Goal: Transaction & Acquisition: Purchase product/service

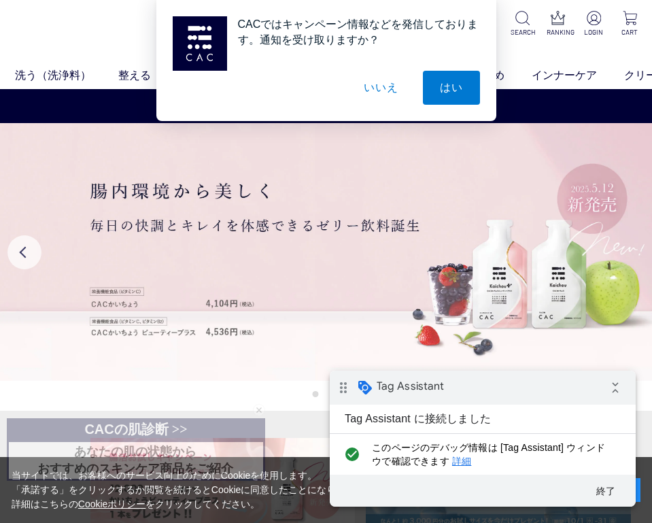
click at [380, 88] on button "いいえ" at bounding box center [381, 88] width 68 height 34
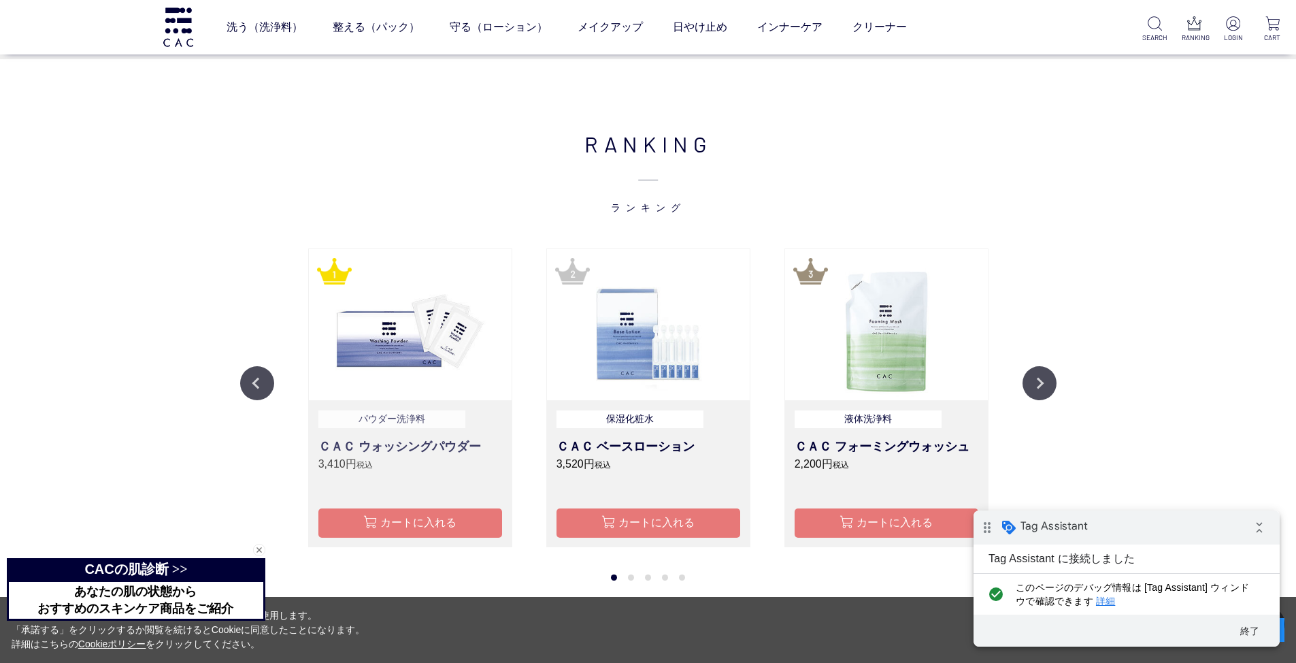
scroll to position [1542, 0]
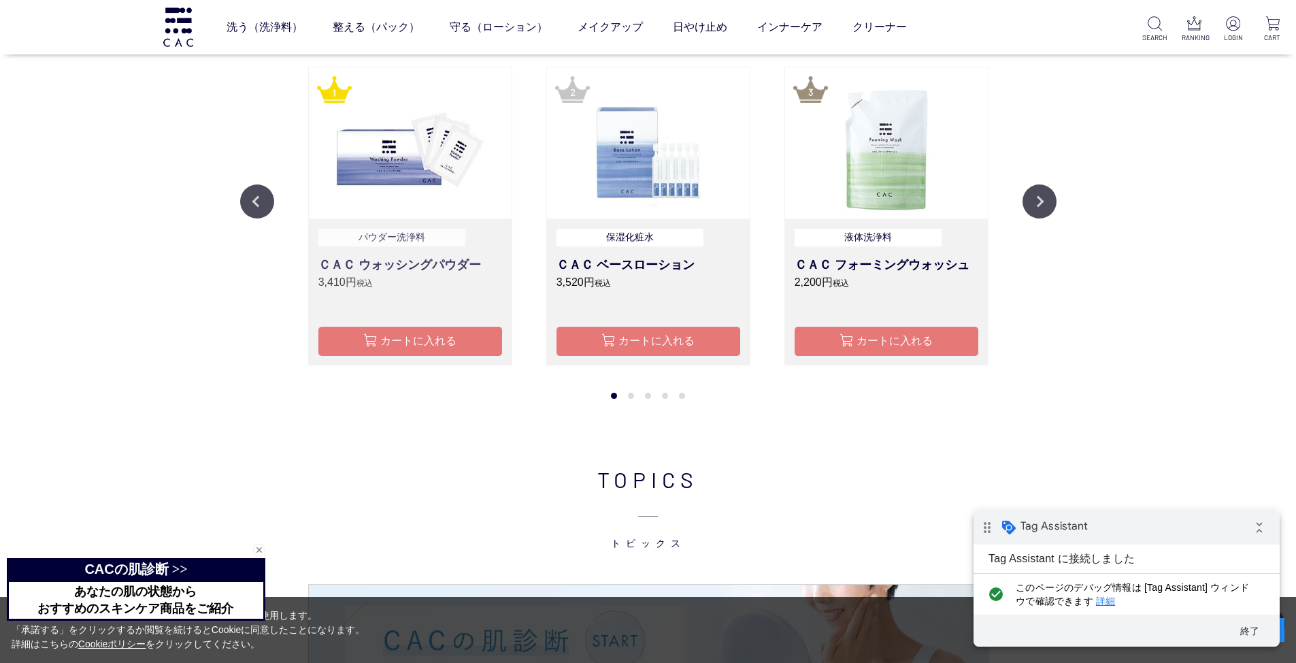
click at [403, 275] on p "3,410円 税込" at bounding box center [410, 282] width 184 height 16
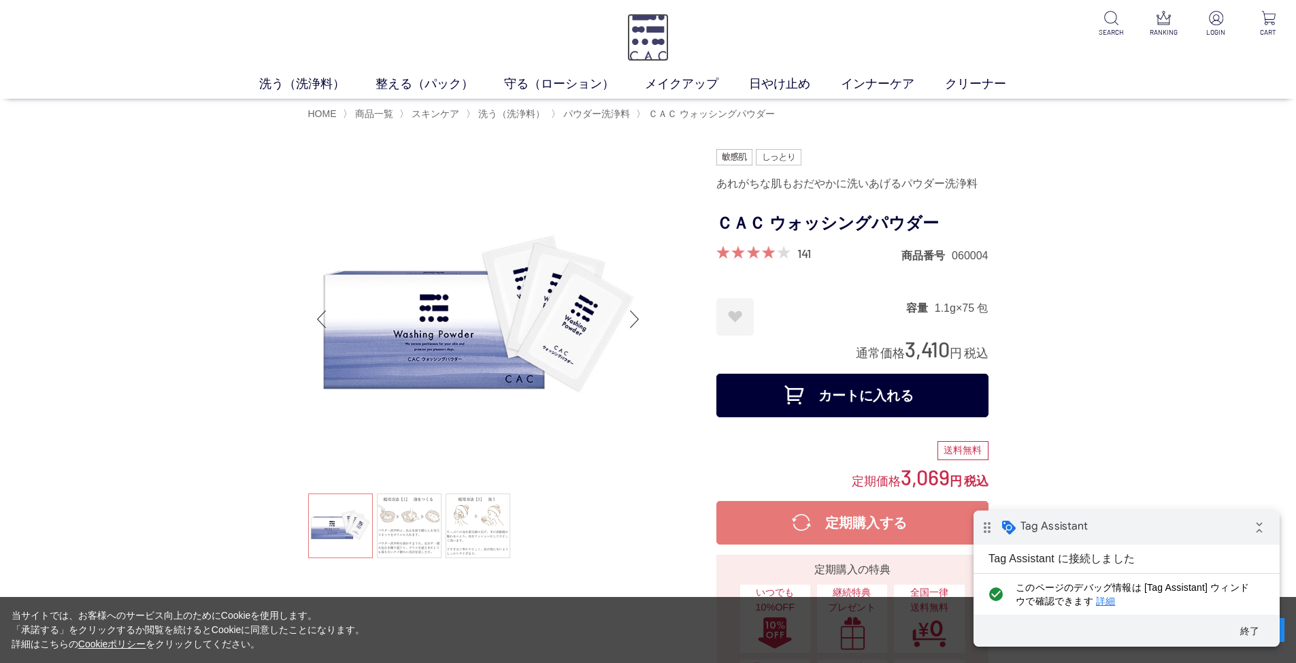
click at [642, 30] on img at bounding box center [648, 38] width 42 height 48
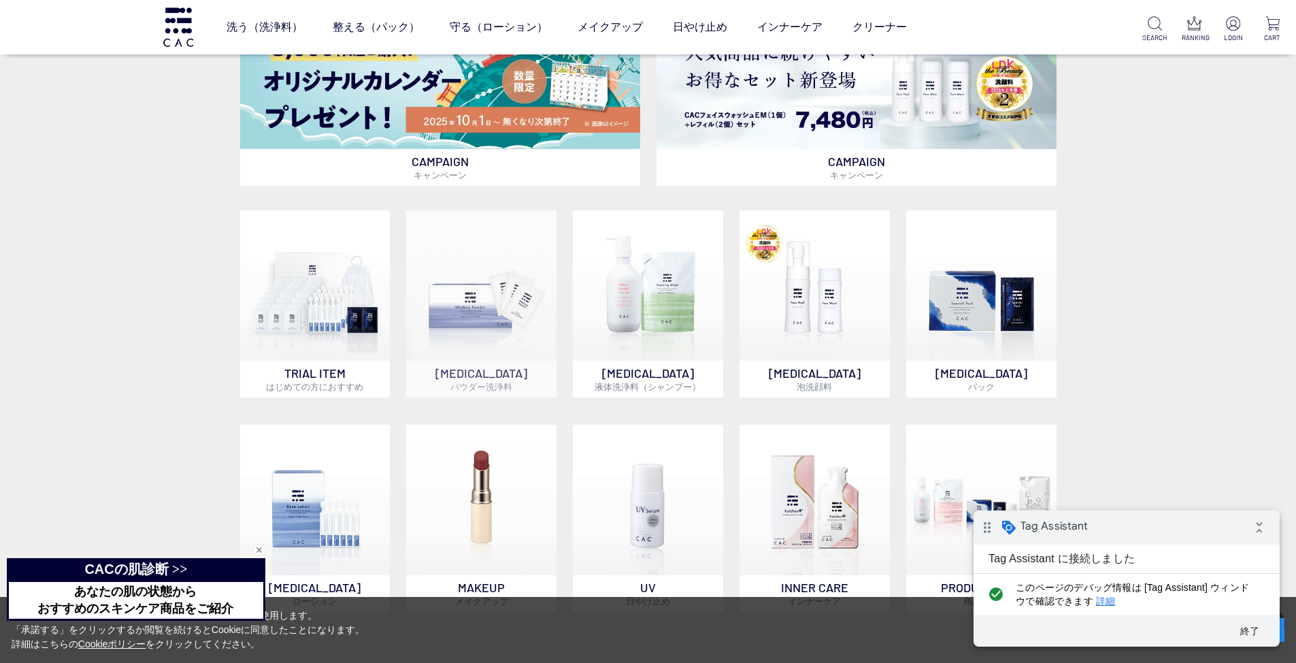
scroll to position [907, 0]
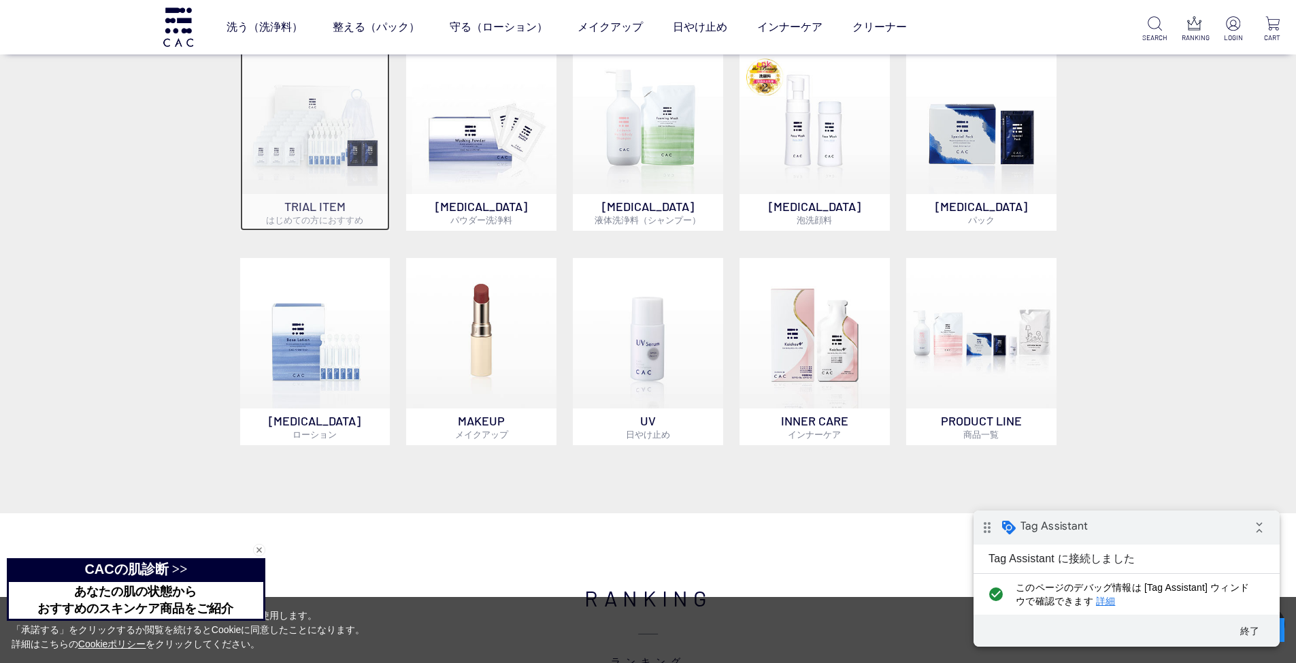
click at [321, 148] on img at bounding box center [315, 119] width 150 height 150
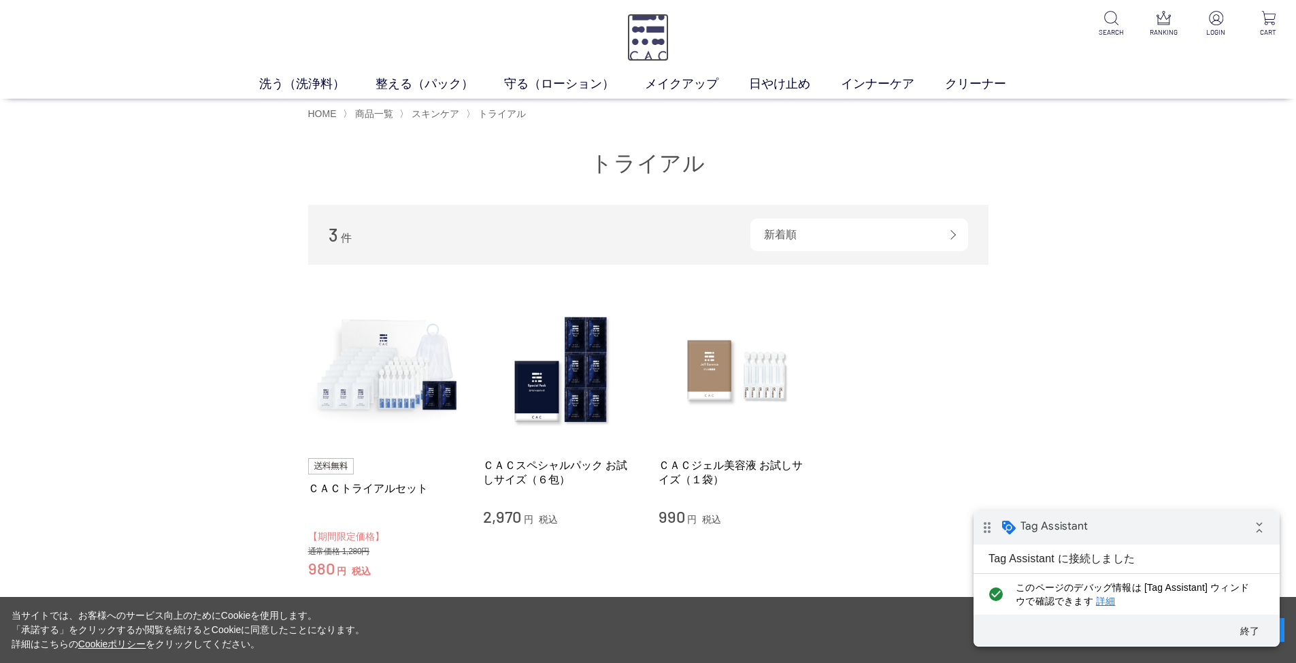
click at [649, 38] on img at bounding box center [648, 38] width 42 height 48
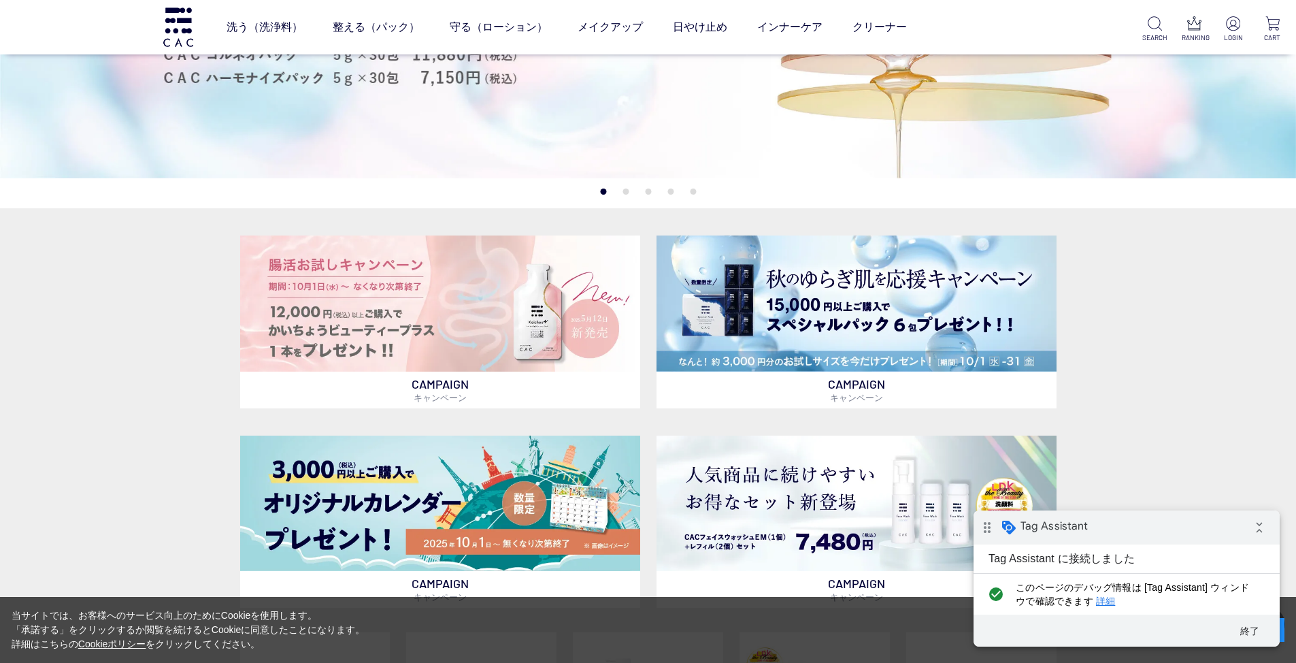
scroll to position [318, 0]
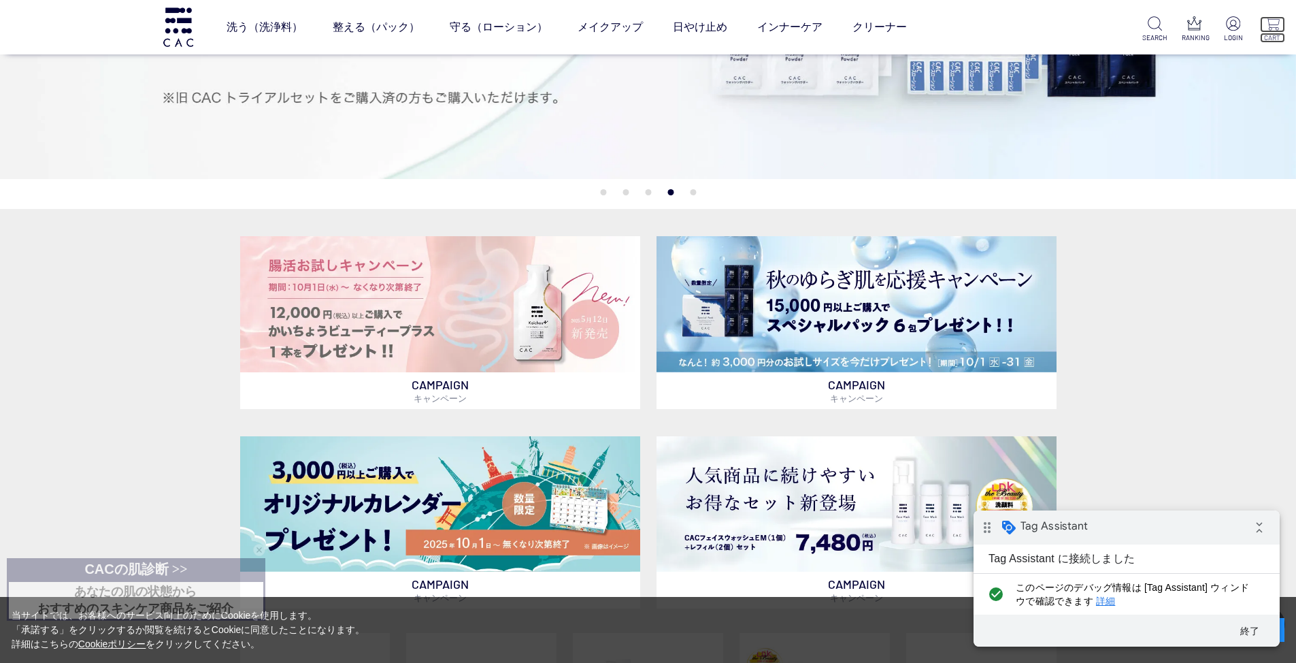
click at [1269, 21] on img at bounding box center [1272, 23] width 14 height 14
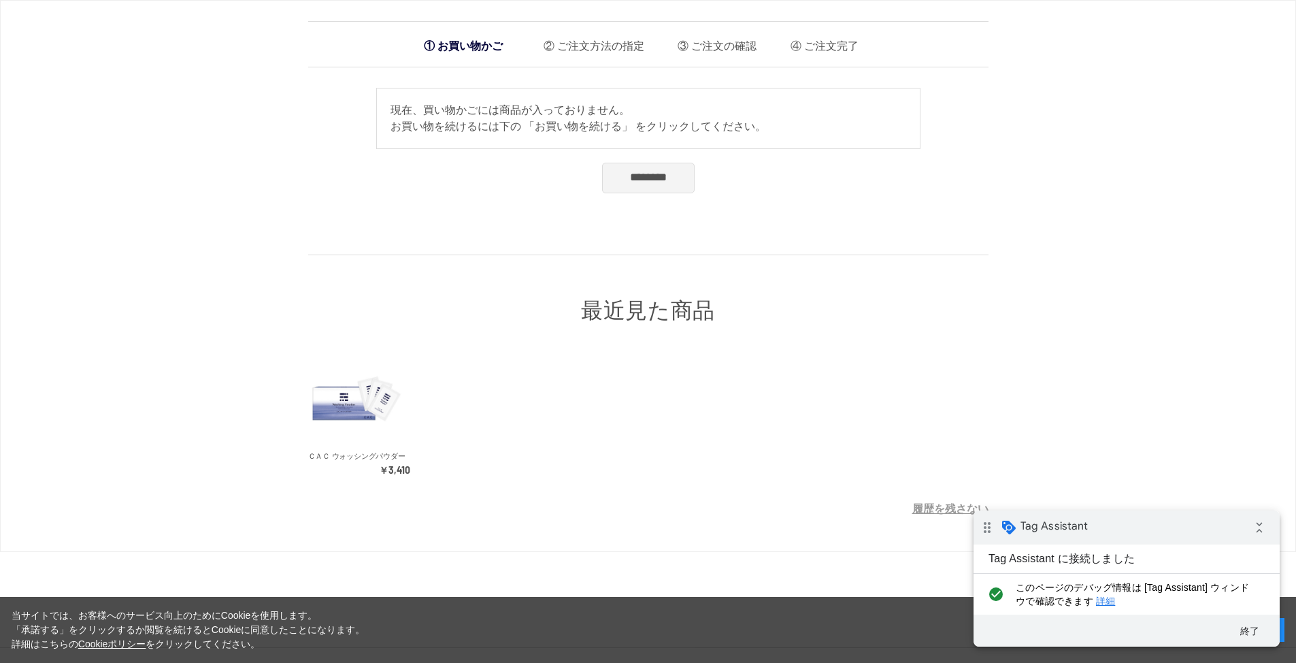
click at [602, 173] on input "********" at bounding box center [648, 178] width 93 height 30
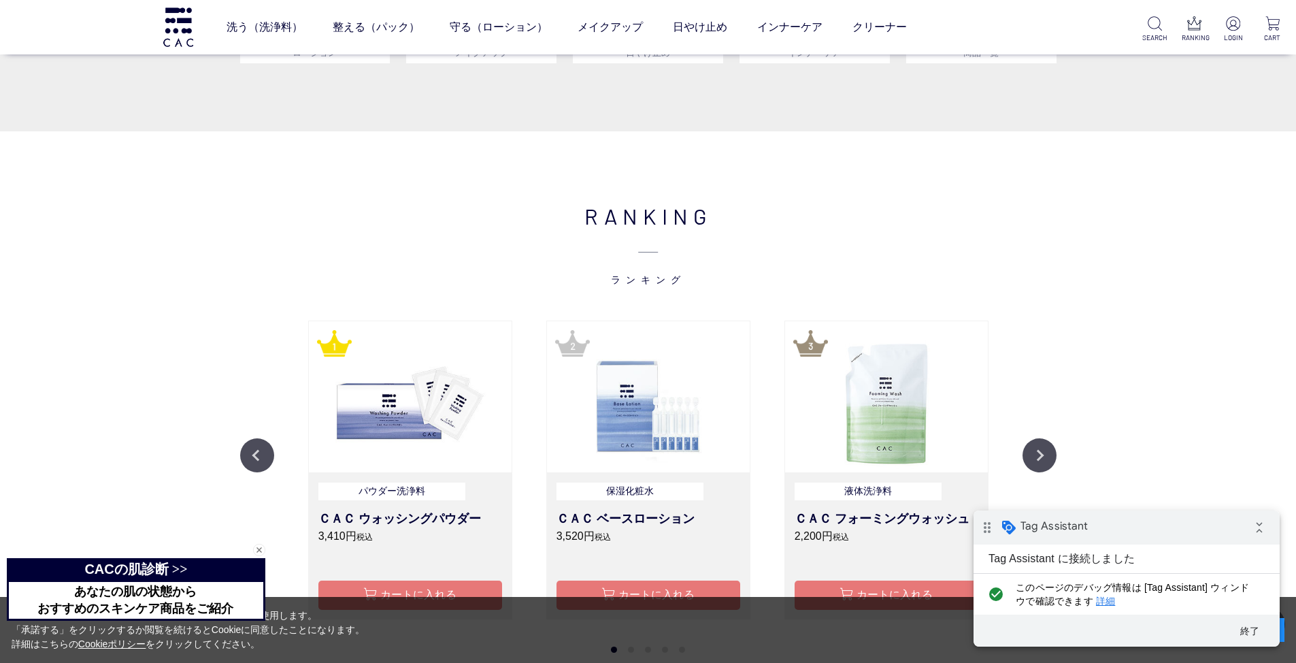
scroll to position [1497, 0]
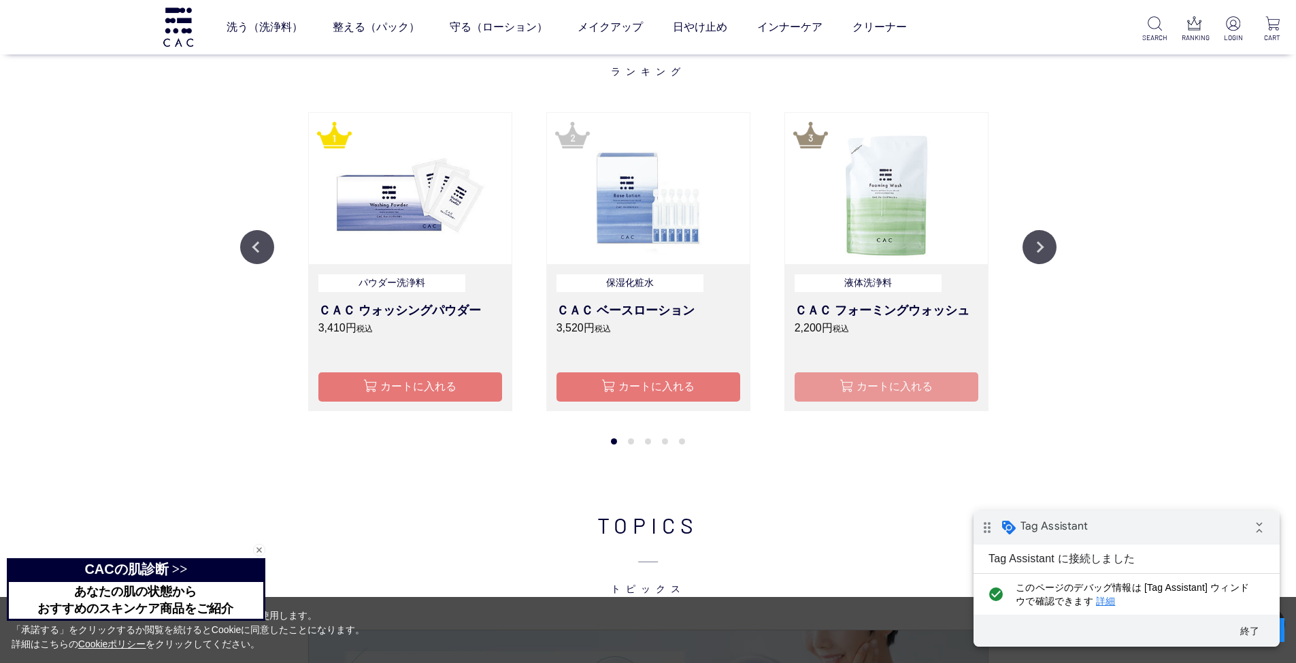
click at [837, 384] on button "カートに入れる" at bounding box center [887, 386] width 184 height 29
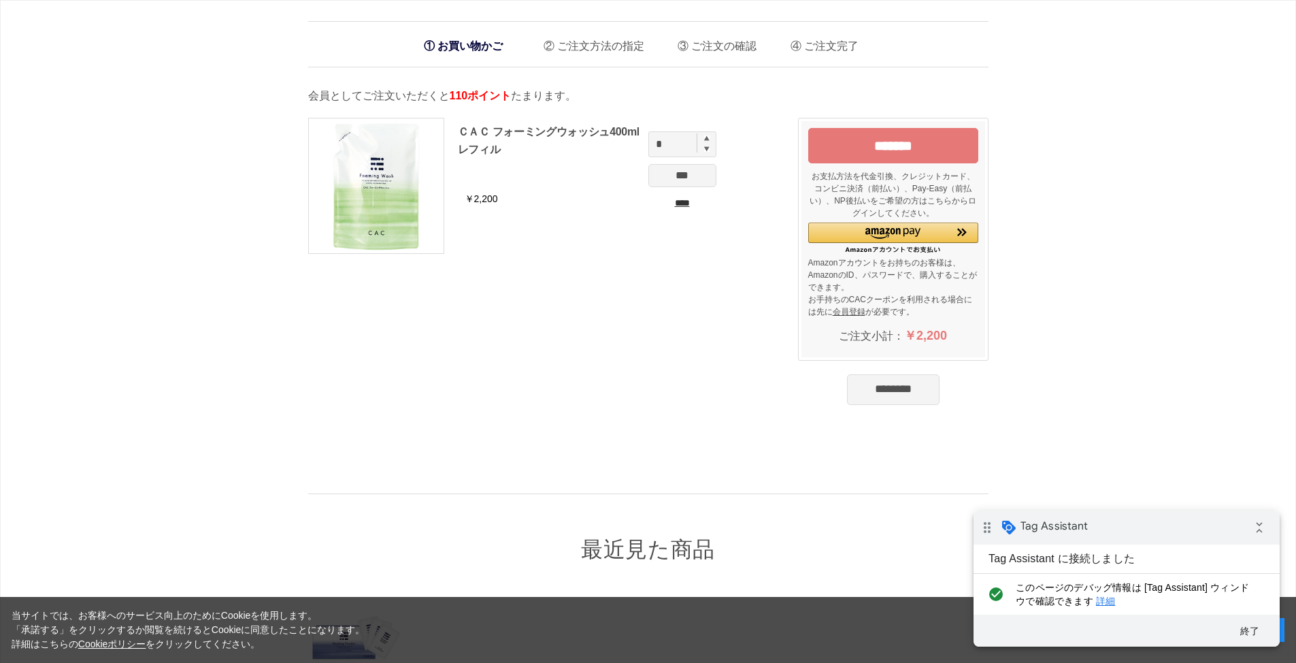
click at [766, 161] on div "ＣＡＣ フォーミングウォッシュ400mlレフィル ￥2,200 * *** ****" at bounding box center [546, 192] width 476 height 177
click at [891, 150] on input "*******" at bounding box center [893, 145] width 170 height 35
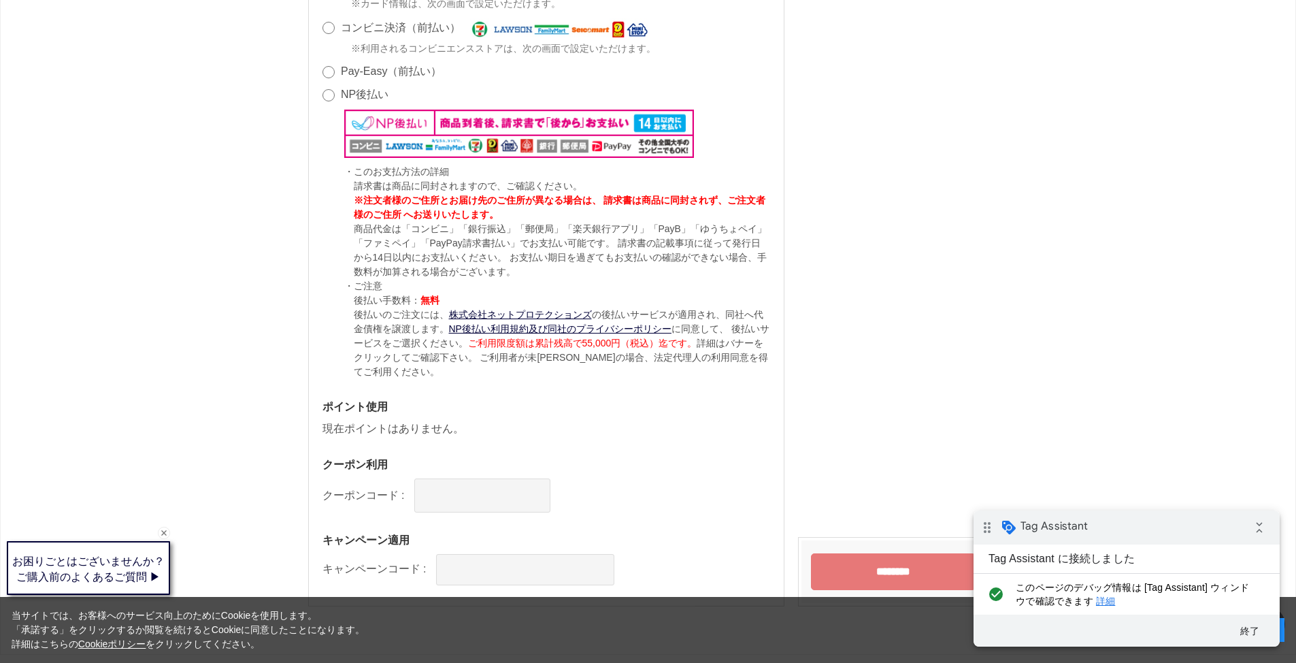
scroll to position [1122, 0]
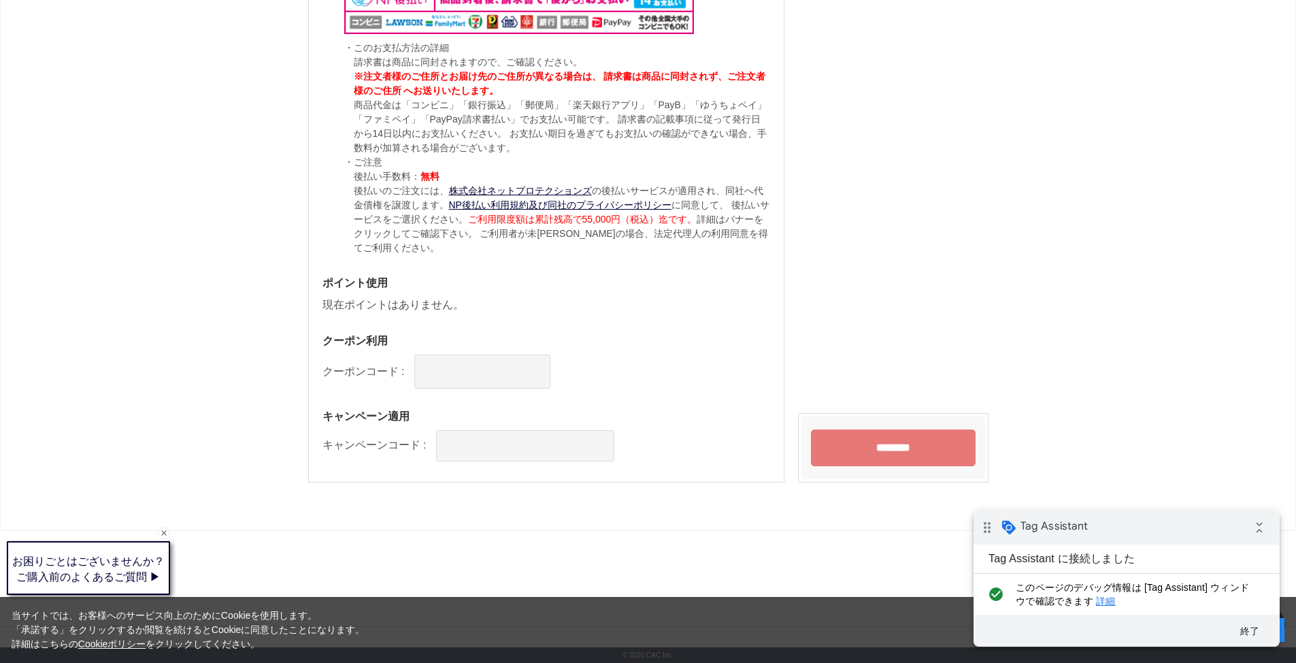
click at [871, 449] on input "********" at bounding box center [893, 447] width 165 height 37
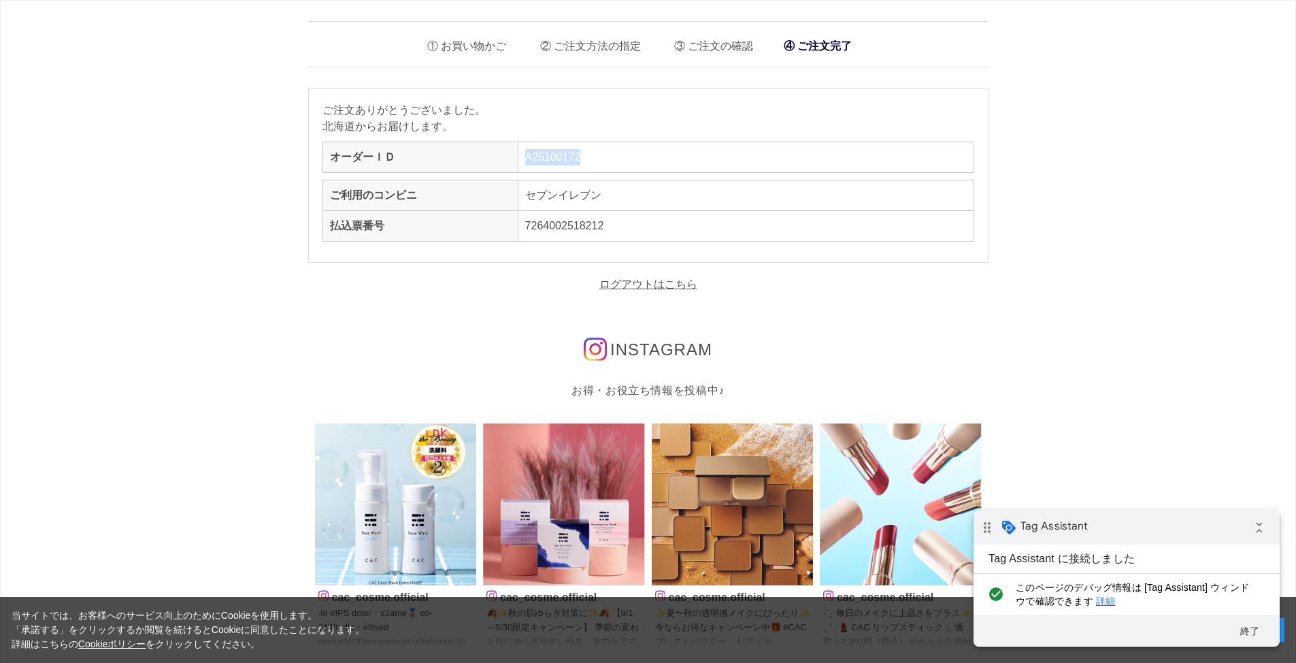
drag, startPoint x: 586, startPoint y: 154, endPoint x: 525, endPoint y: 155, distance: 60.6
click at [525, 155] on td "A25100172" at bounding box center [746, 157] width 456 height 31
copy link "A25100172"
drag, startPoint x: 1005, startPoint y: 366, endPoint x: 963, endPoint y: 351, distance: 44.8
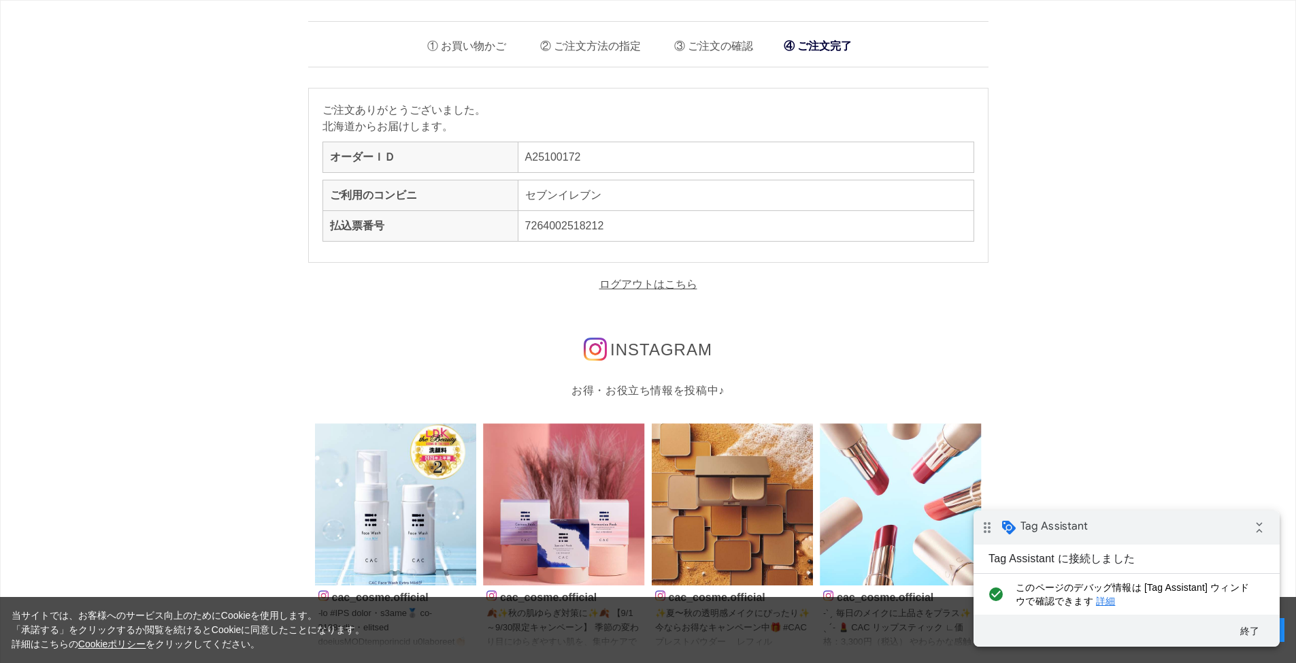
click at [963, 351] on div "INSTAGRAM" at bounding box center [649, 350] width 674 height 20
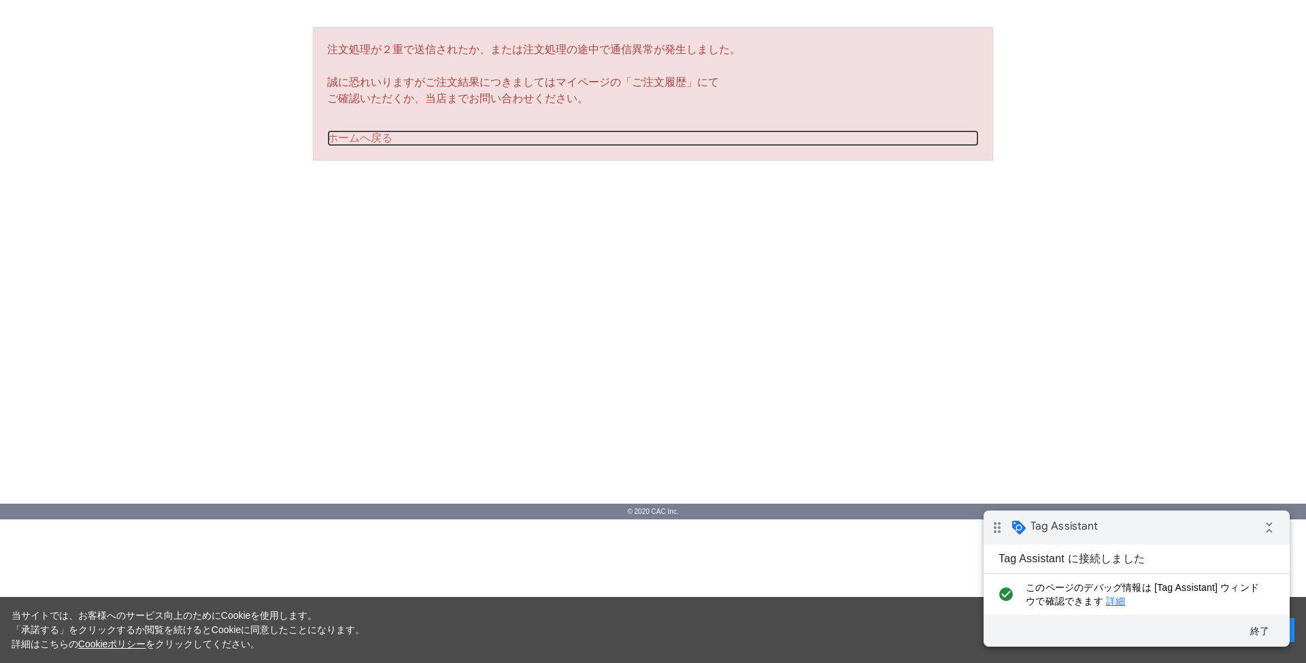
click at [371, 134] on link "ホームへ戻る" at bounding box center [653, 138] width 652 height 16
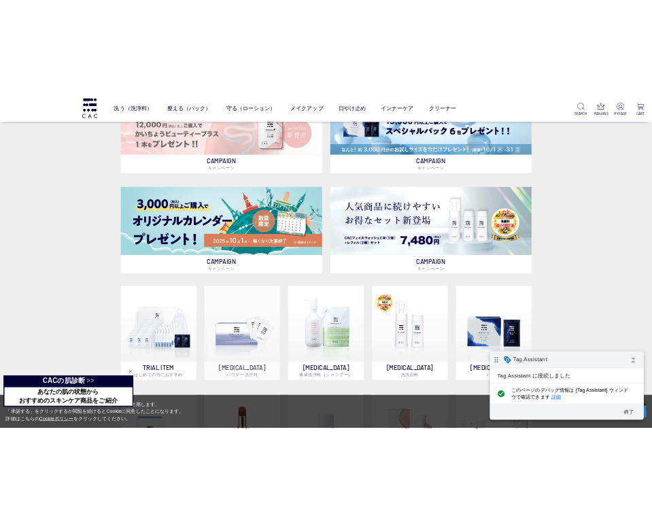
scroll to position [680, 0]
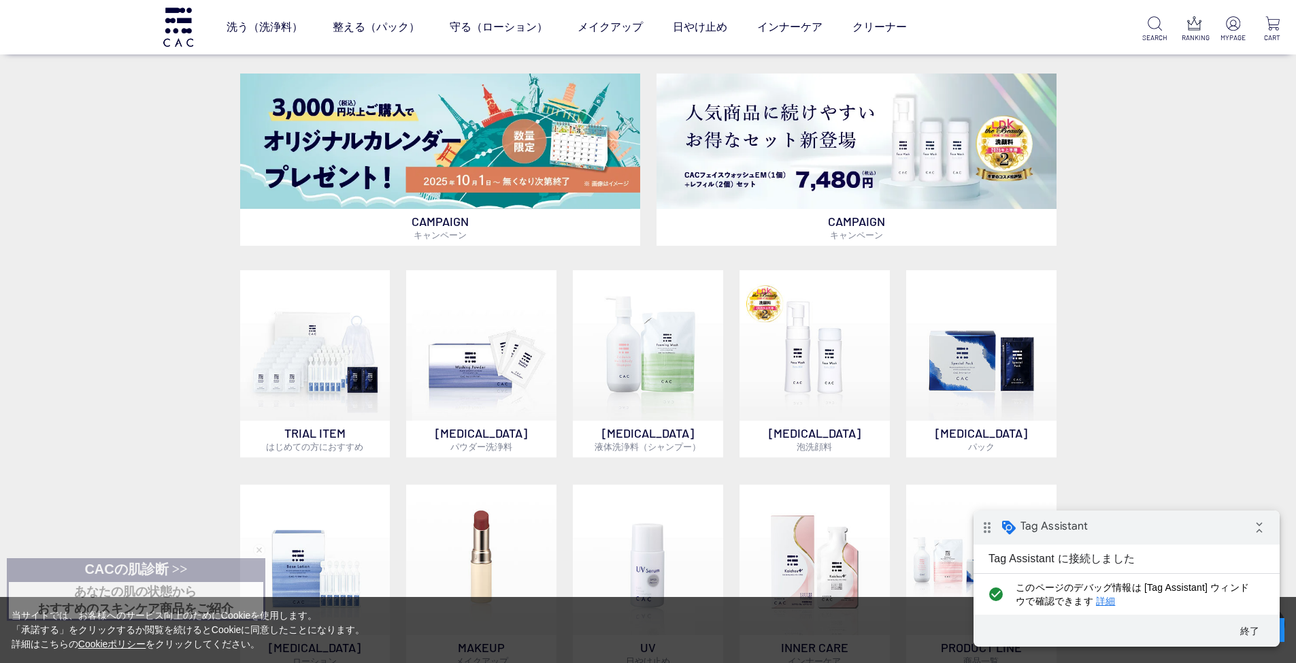
drag, startPoint x: 150, startPoint y: 326, endPoint x: 120, endPoint y: 336, distance: 31.0
click at [120, 336] on div "CAMPAIGN キャンペーン CAMPAIGN キャンペーン CAMPAIGN キャンペーン CAMPAIGN キャンペーン TRIAL ITEM はじめて…" at bounding box center [648, 292] width 1296 height 893
drag, startPoint x: 122, startPoint y: 305, endPoint x: 110, endPoint y: 309, distance: 13.6
click at [110, 309] on div "CAMPAIGN キャンペーン CAMPAIGN キャンペーン CAMPAIGN キャンペーン CAMPAIGN キャンペーン TRIAL ITEM はじめて…" at bounding box center [648, 292] width 1296 height 893
click at [166, 394] on div "CAMPAIGN キャンペーン CAMPAIGN キャンペーン CAMPAIGN キャンペーン CAMPAIGN キャンペーン TRIAL ITEM はじめて…" at bounding box center [648, 292] width 1296 height 893
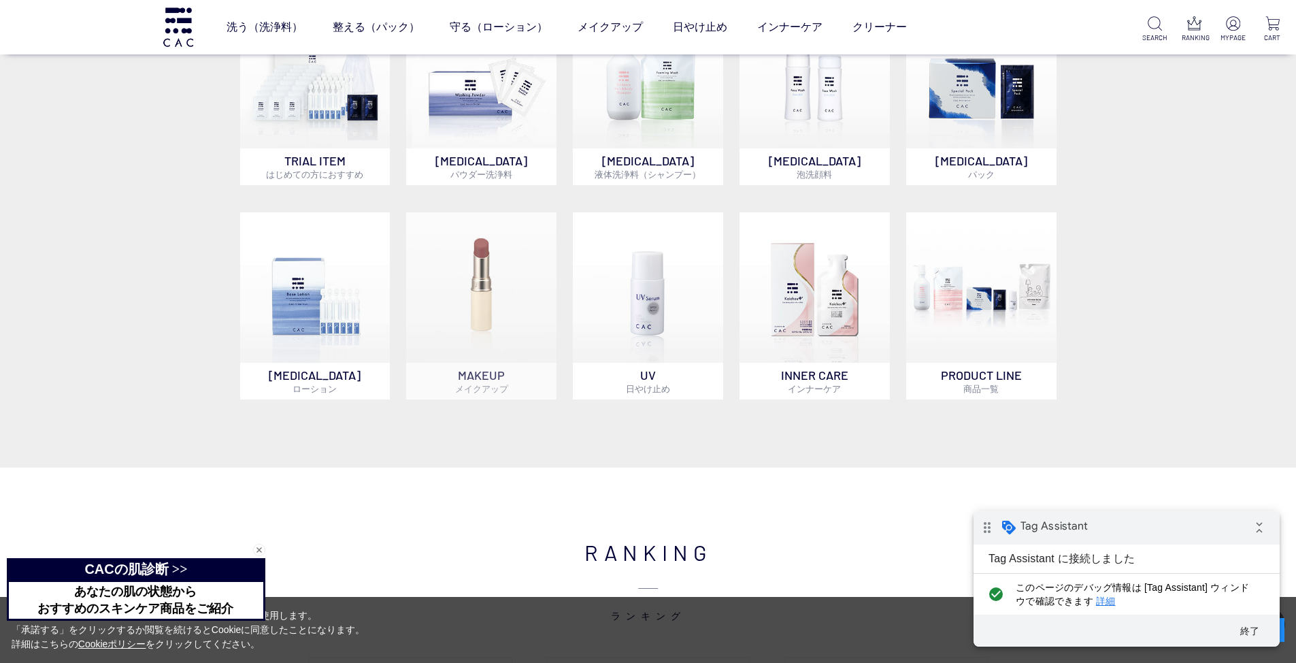
scroll to position [816, 0]
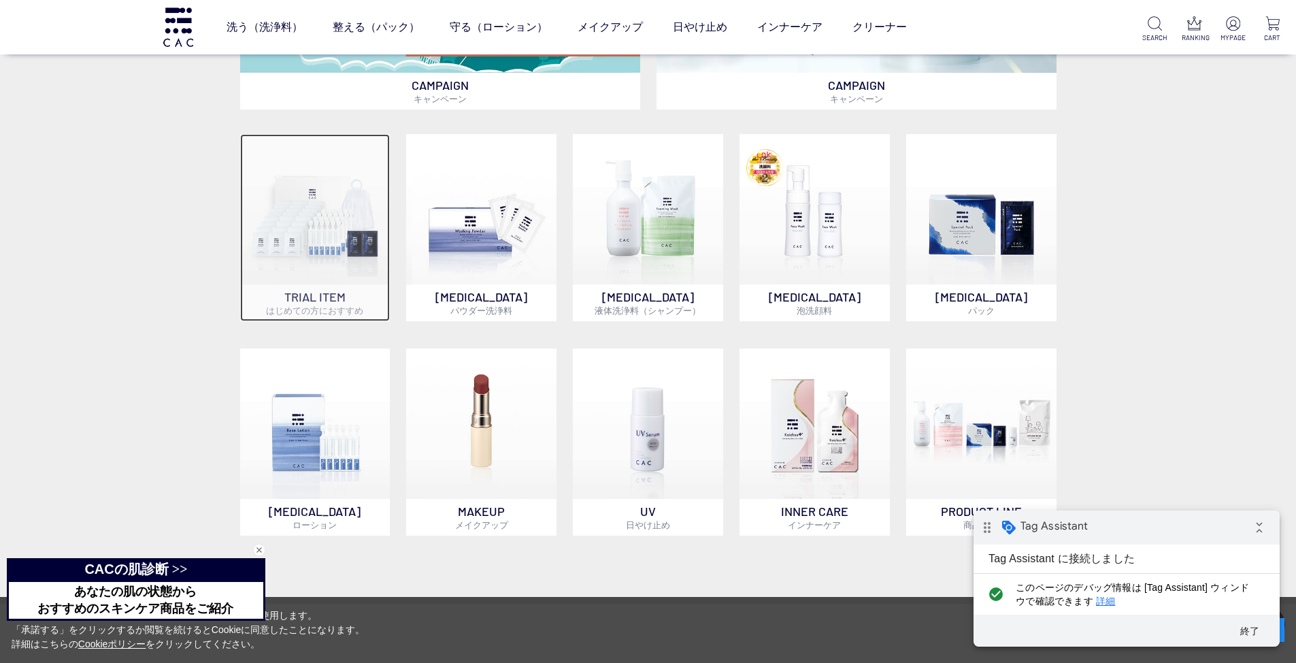
click at [281, 259] on img at bounding box center [315, 209] width 150 height 150
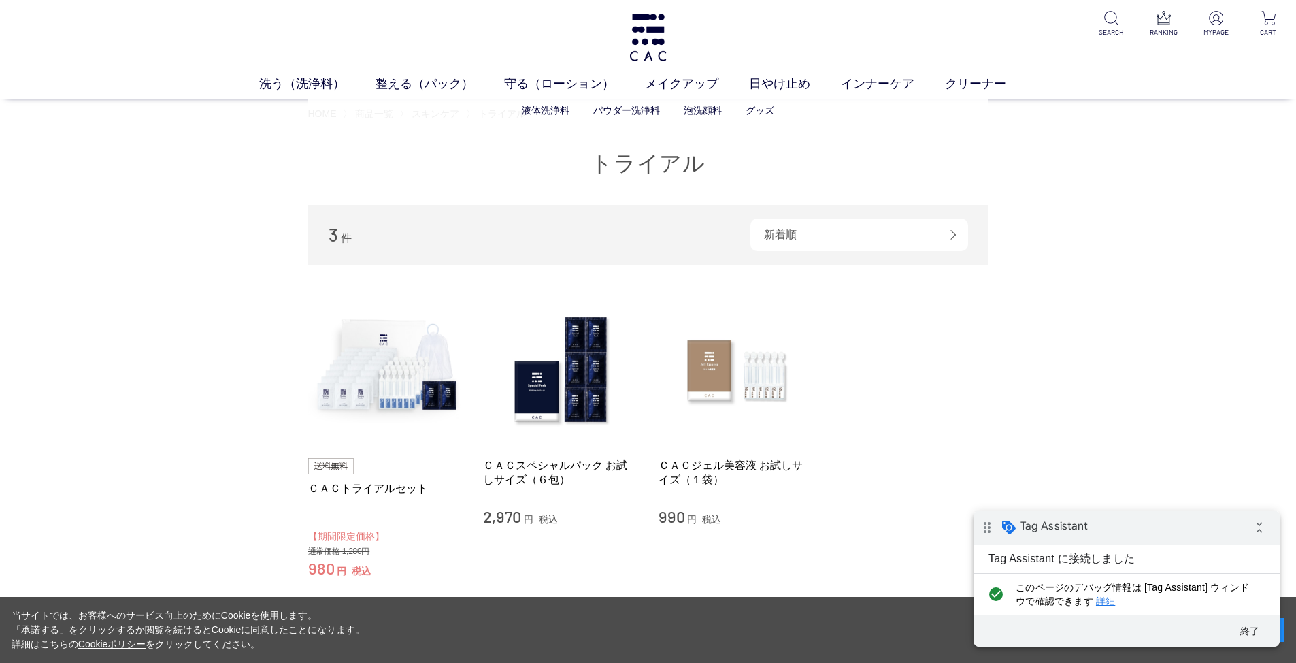
click at [363, 117] on ul "液体洗浄料 パウダー洗浄料 泡洗顔料 グッズ" at bounding box center [648, 110] width 680 height 33
drag, startPoint x: 343, startPoint y: 163, endPoint x: 331, endPoint y: 136, distance: 28.9
click at [342, 163] on h1 "トライアル" at bounding box center [648, 163] width 680 height 29
click at [325, 109] on span "HOME" at bounding box center [322, 113] width 29 height 11
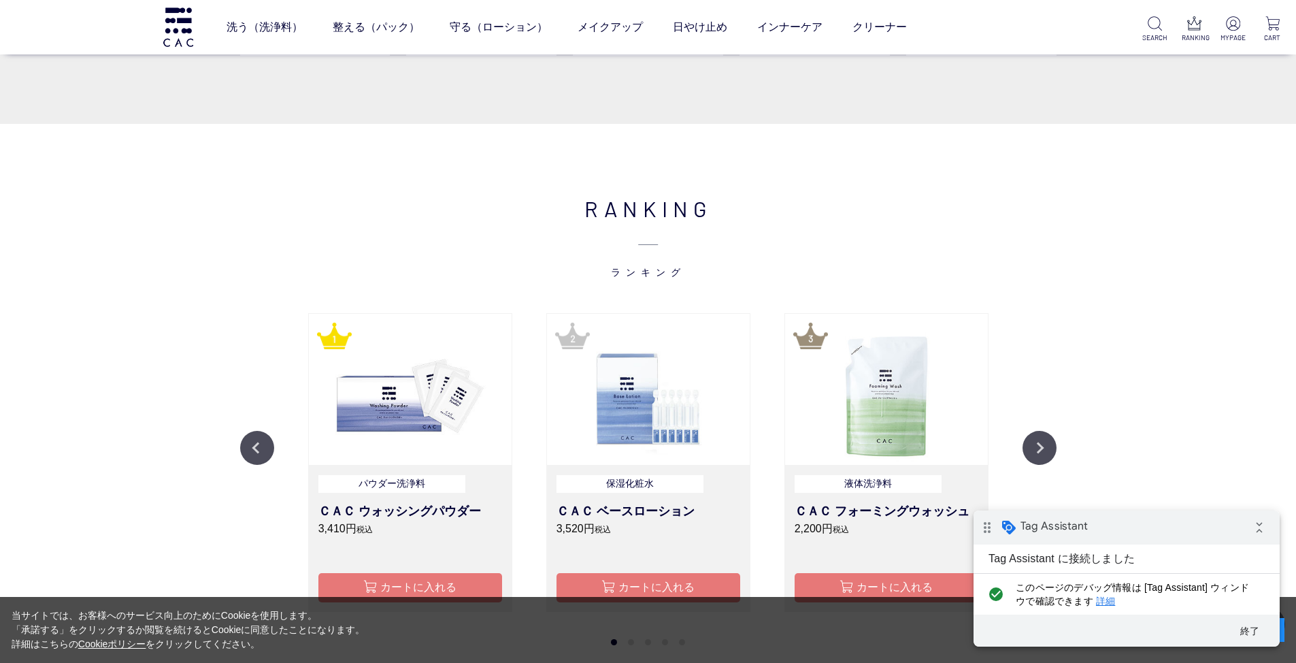
scroll to position [1451, 0]
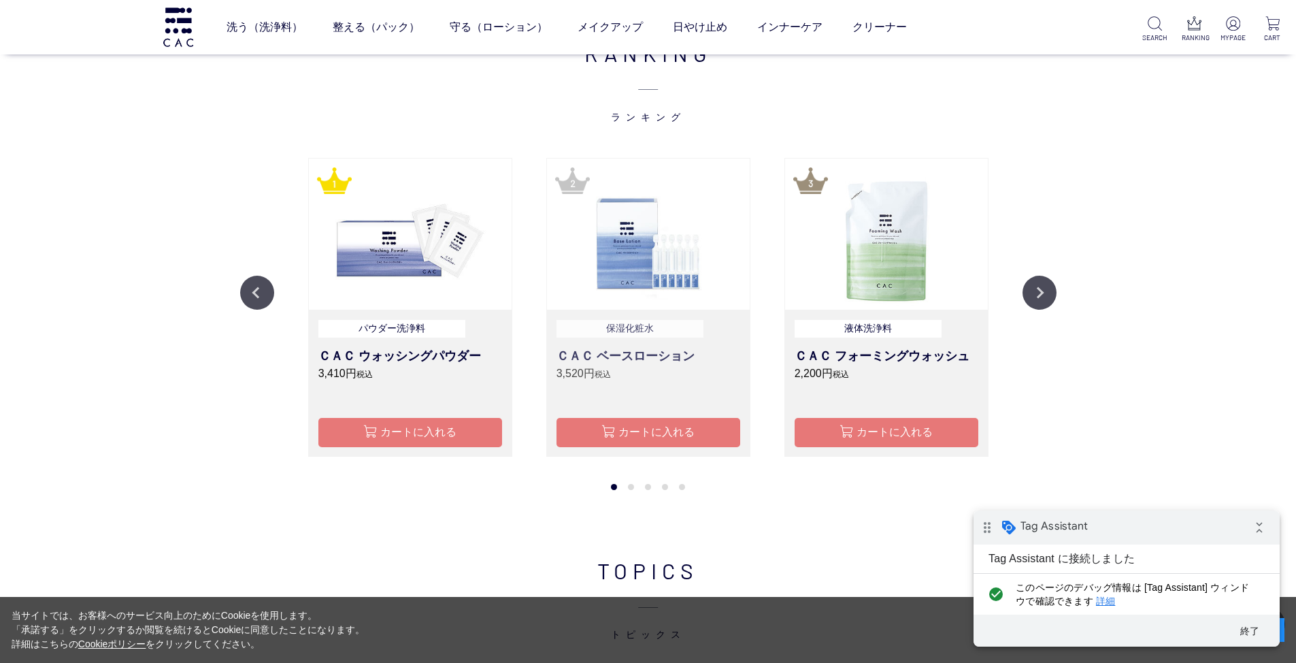
click at [656, 363] on h3 "ＣＡＣ ベースローション" at bounding box center [649, 356] width 184 height 18
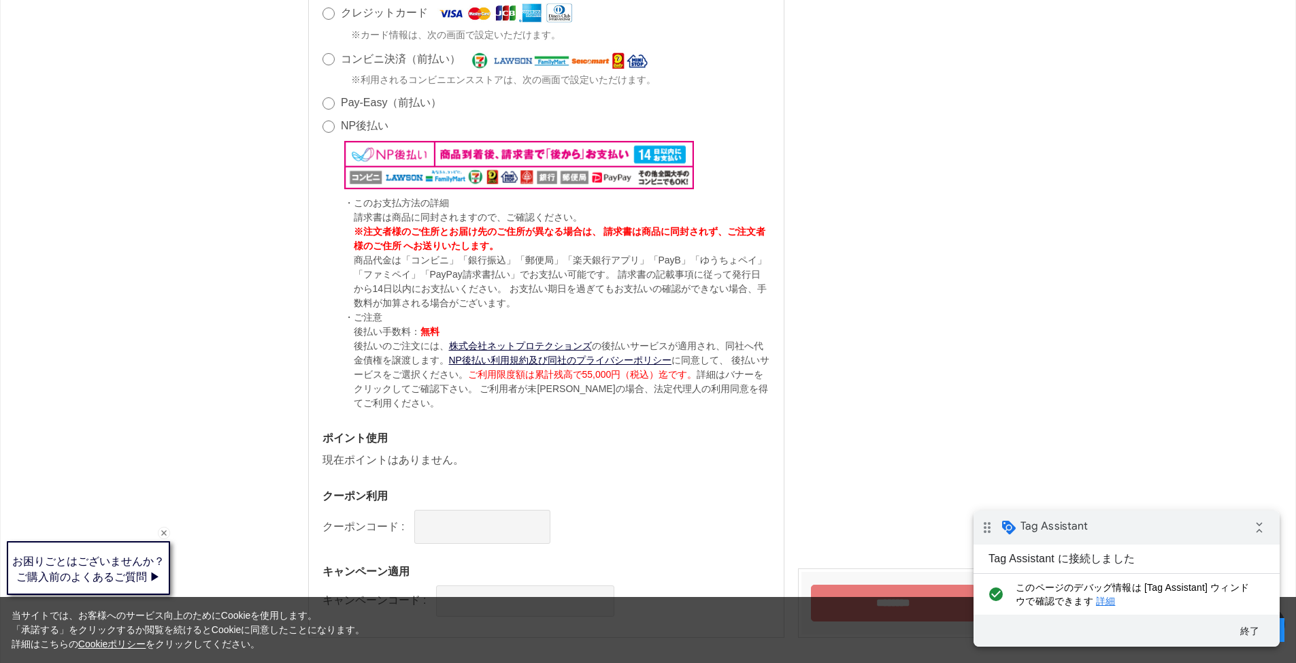
scroll to position [1122, 0]
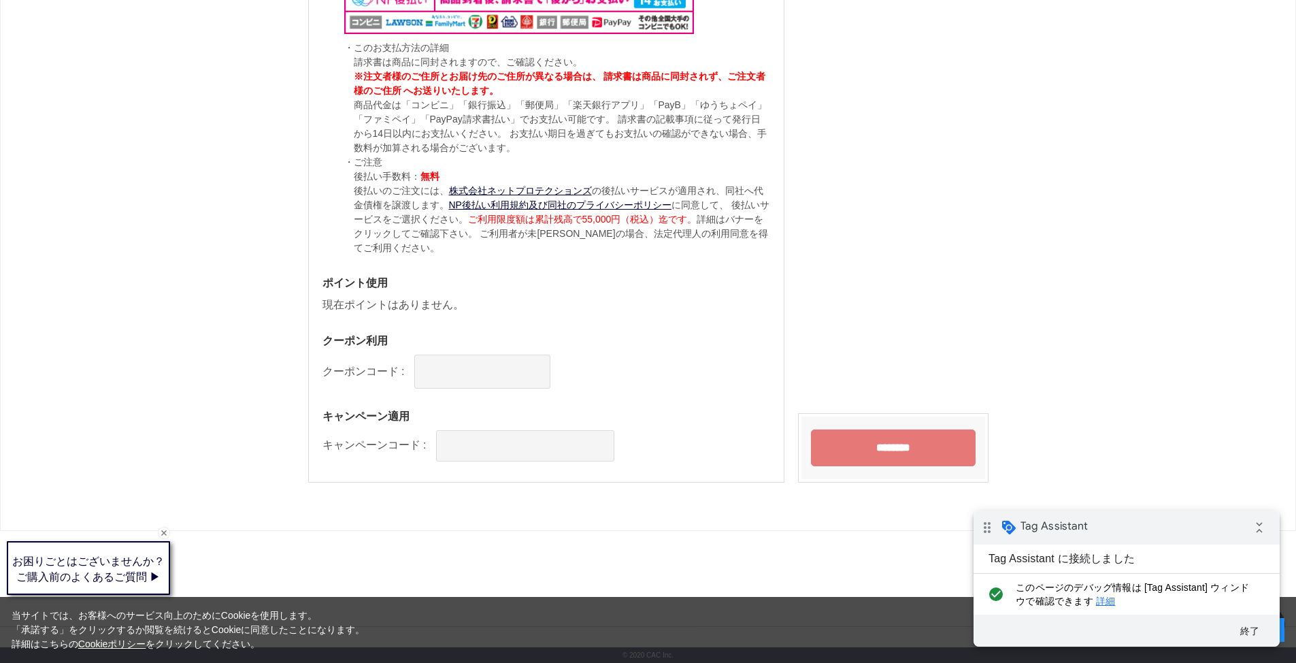
click at [909, 440] on input "********" at bounding box center [893, 447] width 165 height 37
